Goal: Find specific page/section: Find specific page/section

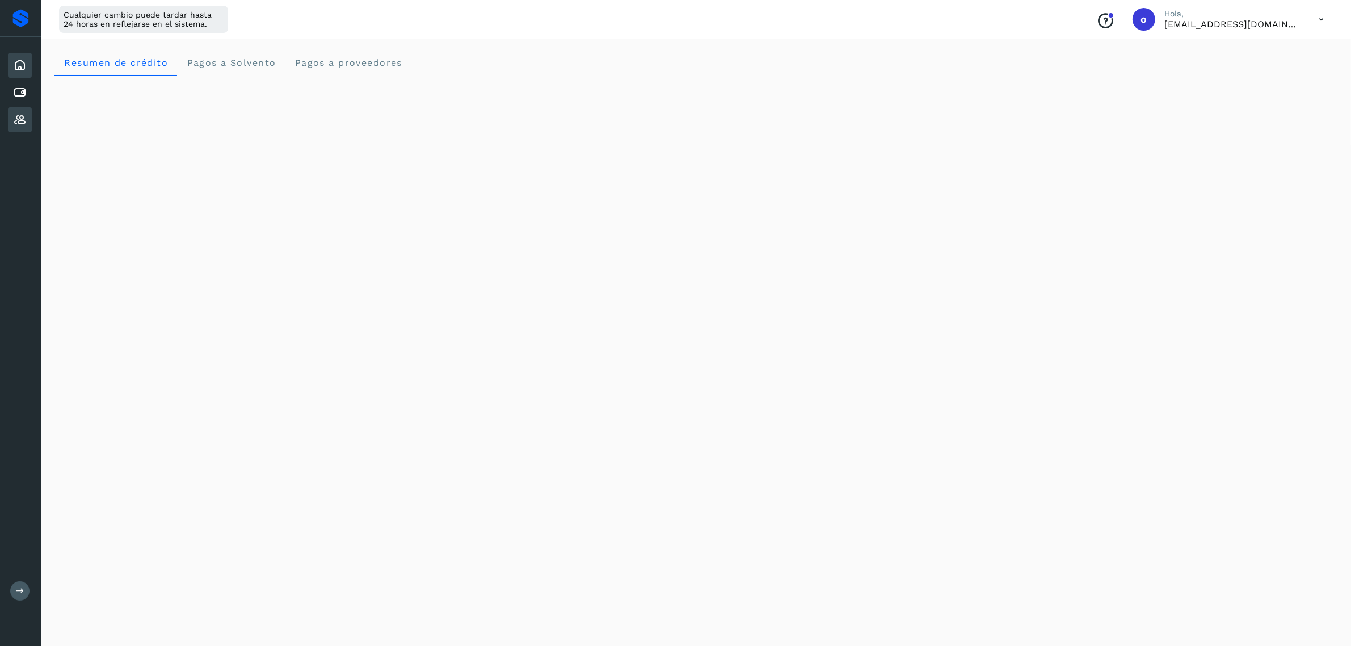
click at [16, 109] on div "Proveedores" at bounding box center [20, 119] width 24 height 25
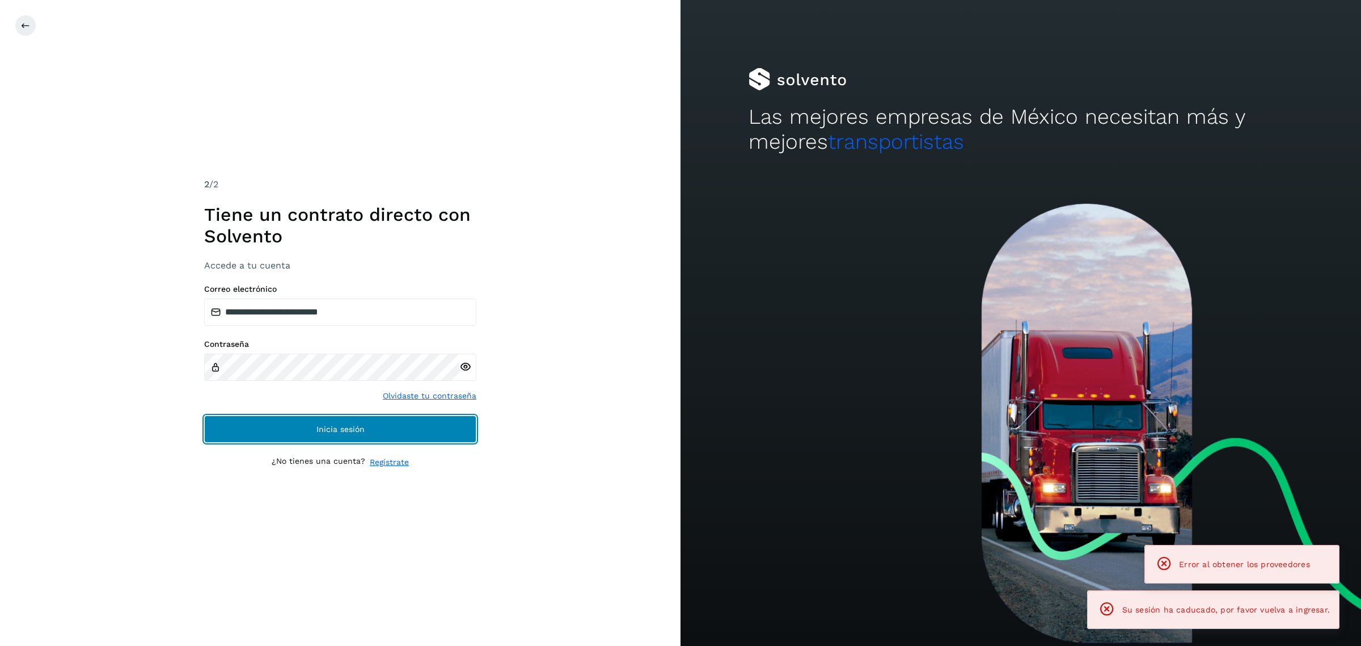
click at [293, 436] on button "Inicia sesión" at bounding box center [340, 428] width 272 height 27
